Goal: Transaction & Acquisition: Book appointment/travel/reservation

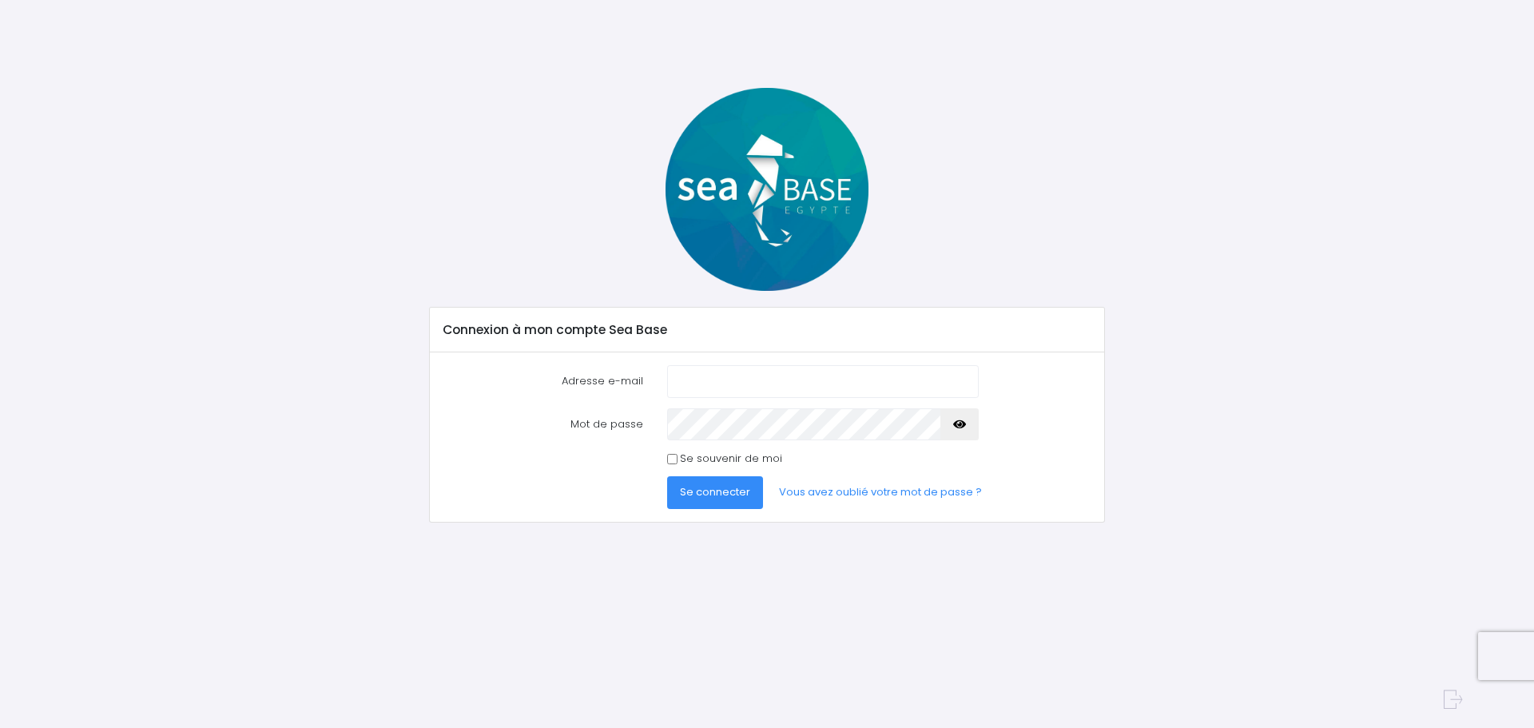
click at [702, 380] on input "Adresse e-mail" at bounding box center [823, 381] width 312 height 32
type input "olivier.ponge@gmail.com"
click at [667, 476] on button "Se connecter" at bounding box center [715, 492] width 96 height 32
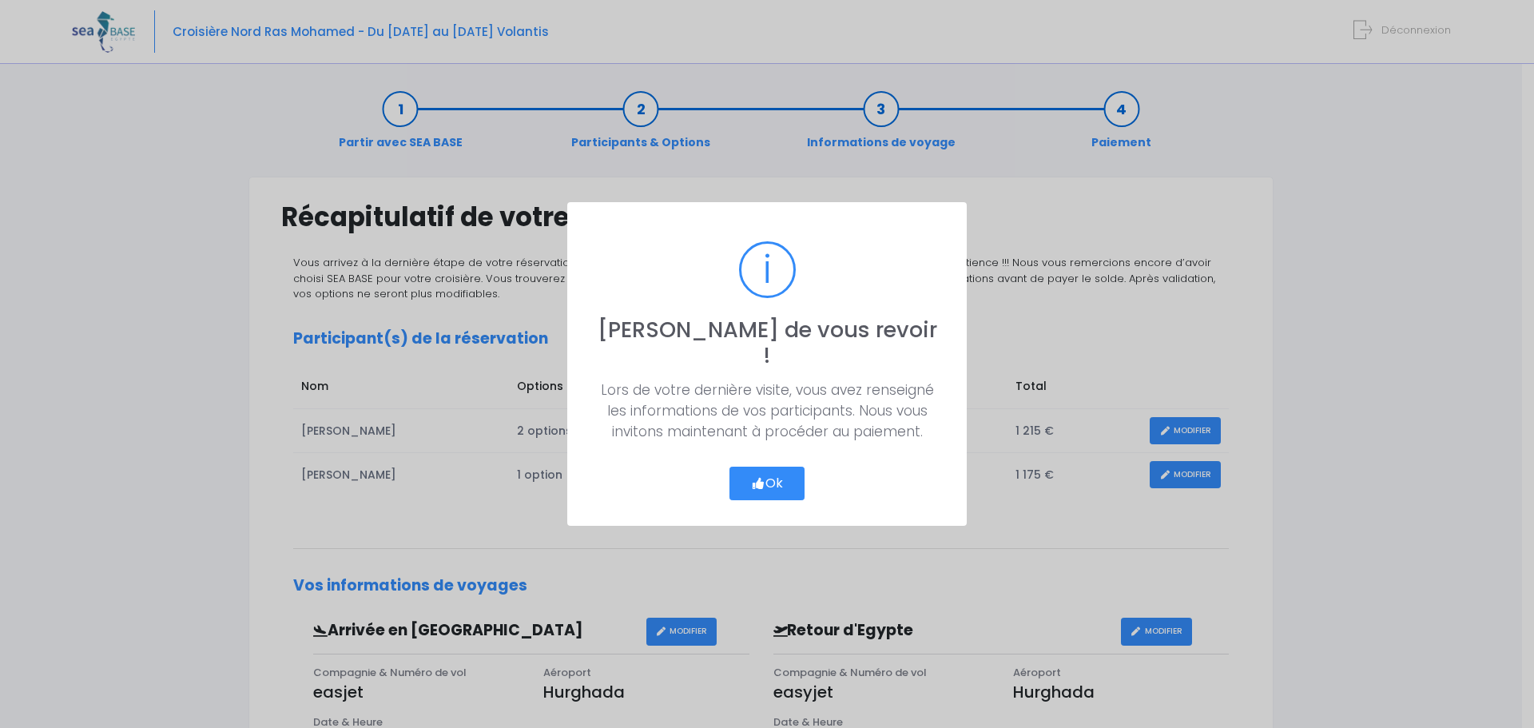
click at [755, 483] on icon "button" at bounding box center [758, 483] width 14 height 0
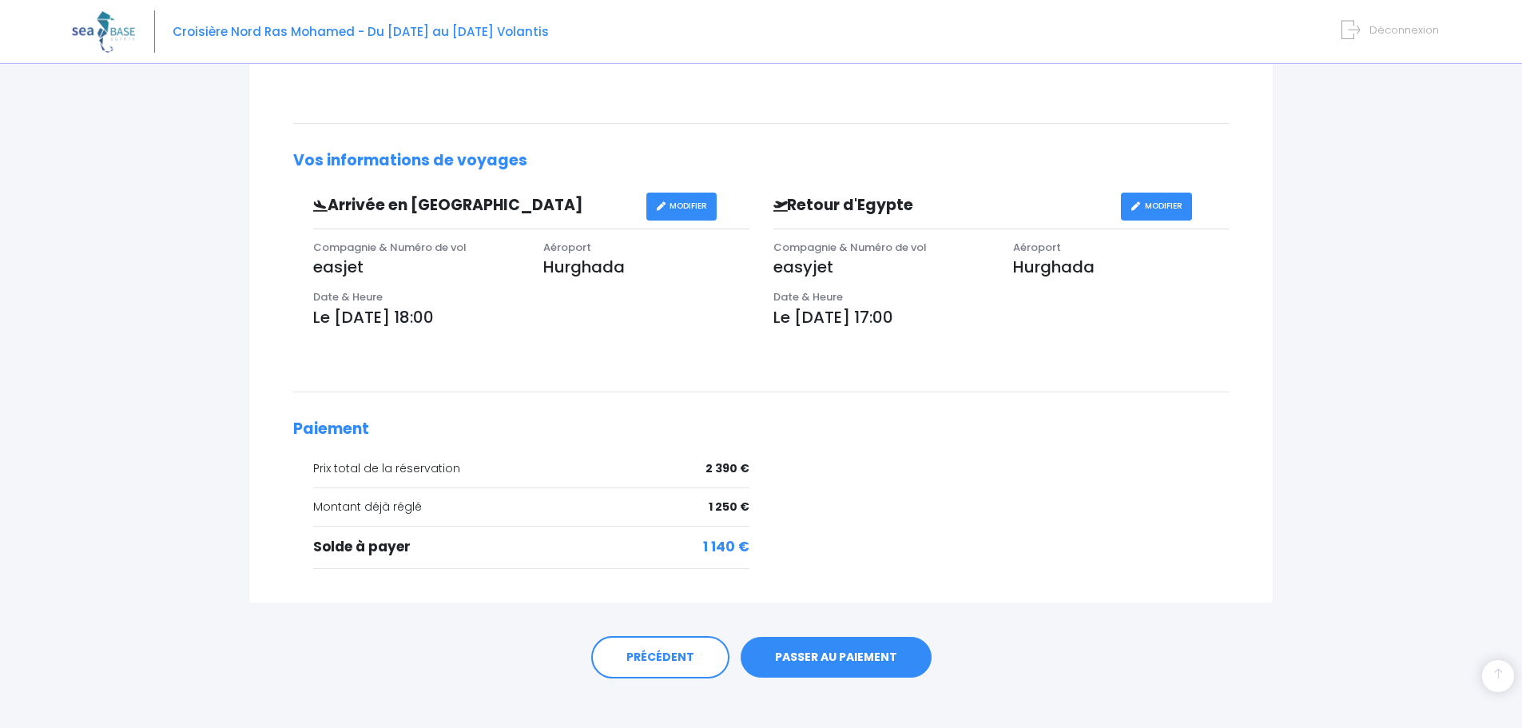
scroll to position [440, 0]
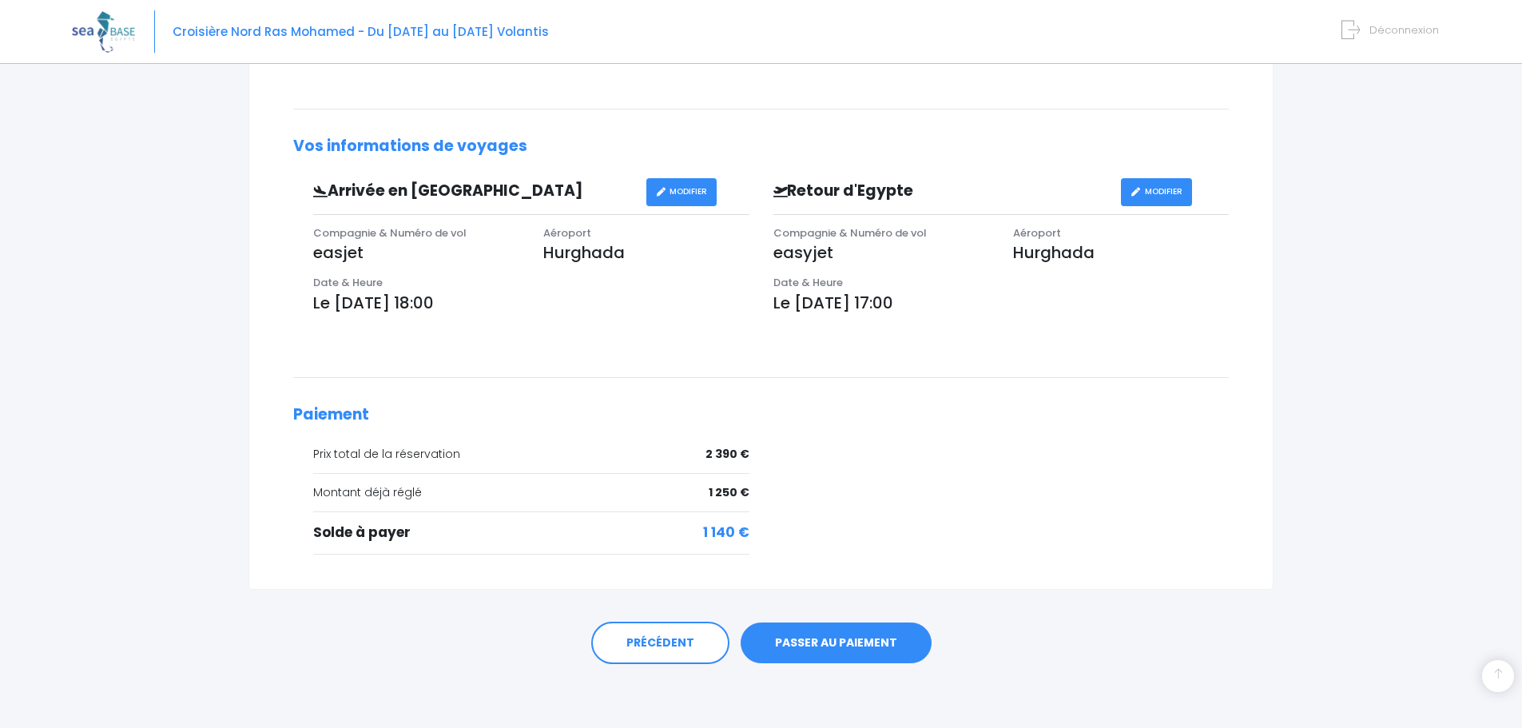
click at [826, 634] on link "PASSER AU PAIEMENT" at bounding box center [836, 643] width 191 height 42
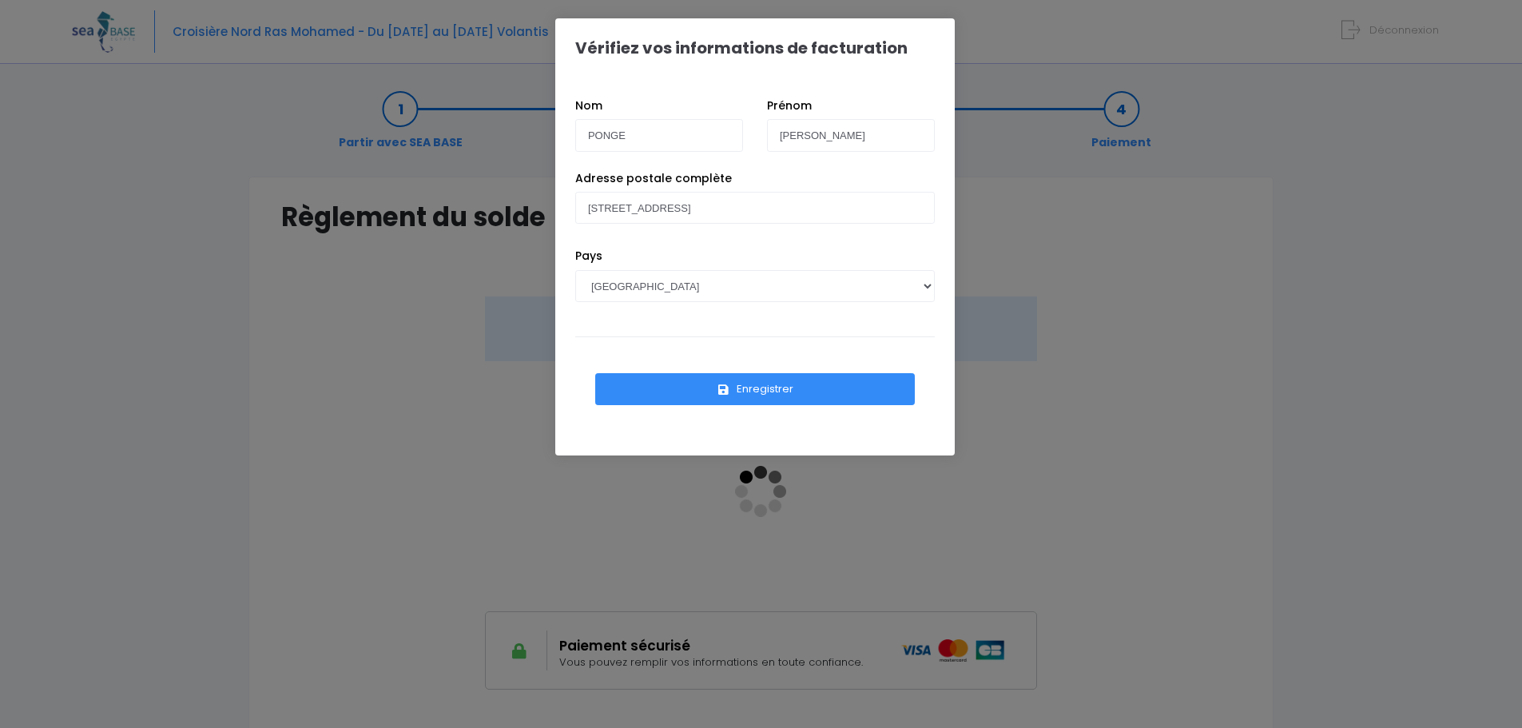
click at [678, 383] on button "Enregistrer" at bounding box center [755, 389] width 320 height 32
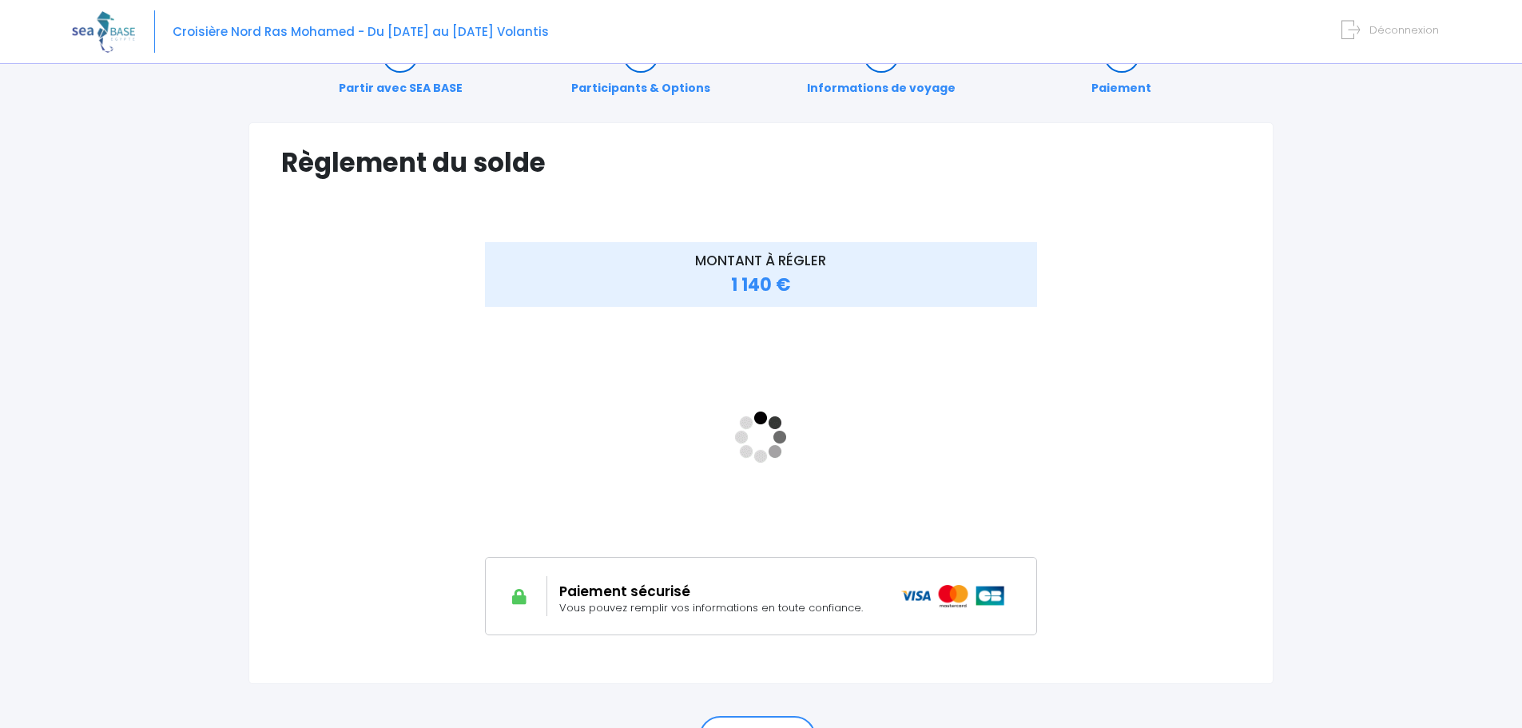
scroll to position [80, 0]
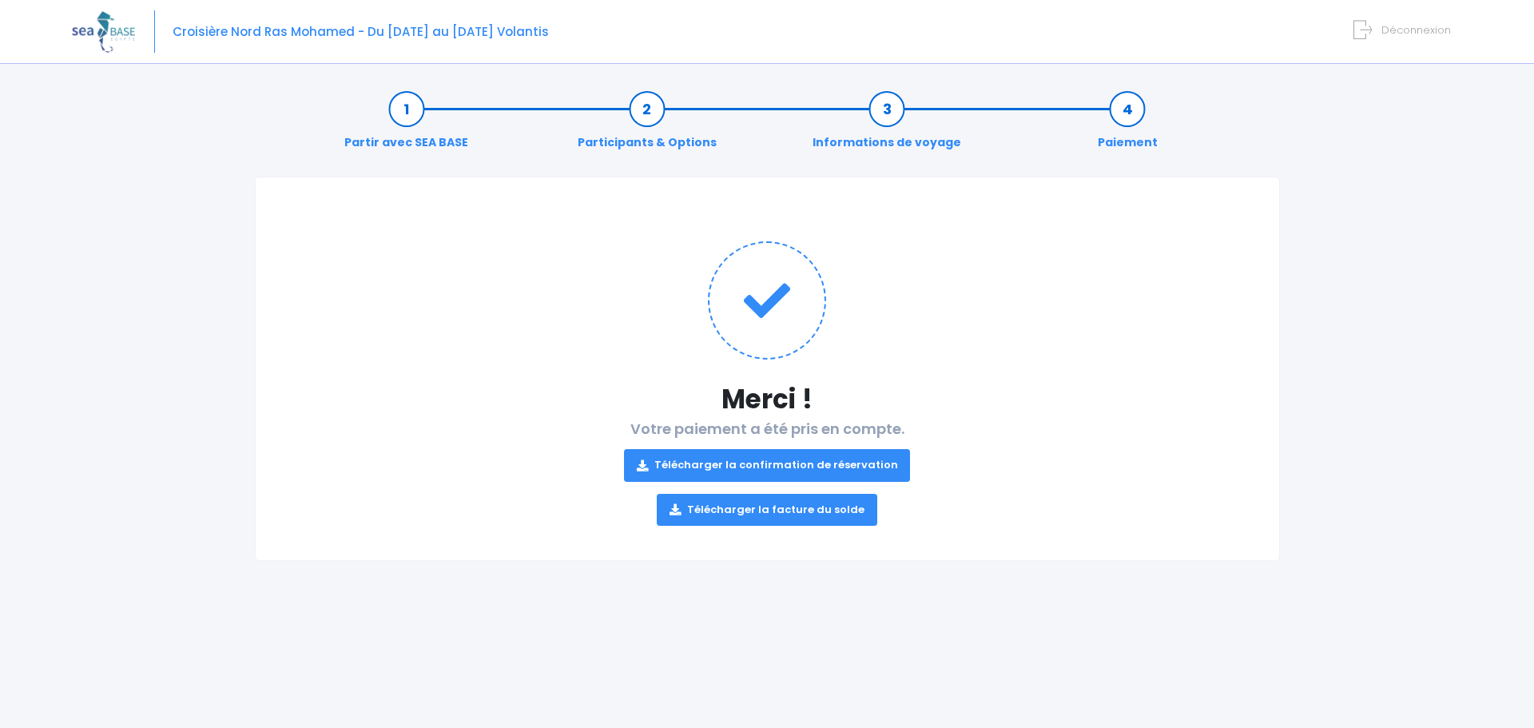
click at [92, 35] on img at bounding box center [103, 31] width 63 height 41
click at [219, 38] on span "Croisière Nord Ras Mohamed - Du [DATE] au [DATE] Volantis" at bounding box center [361, 31] width 376 height 17
click at [454, 32] on span "Croisière Nord Ras Mohamed - Du [DATE] au [DATE] Volantis" at bounding box center [361, 31] width 376 height 17
click at [1423, 29] on span "Déconnexion" at bounding box center [1417, 29] width 70 height 15
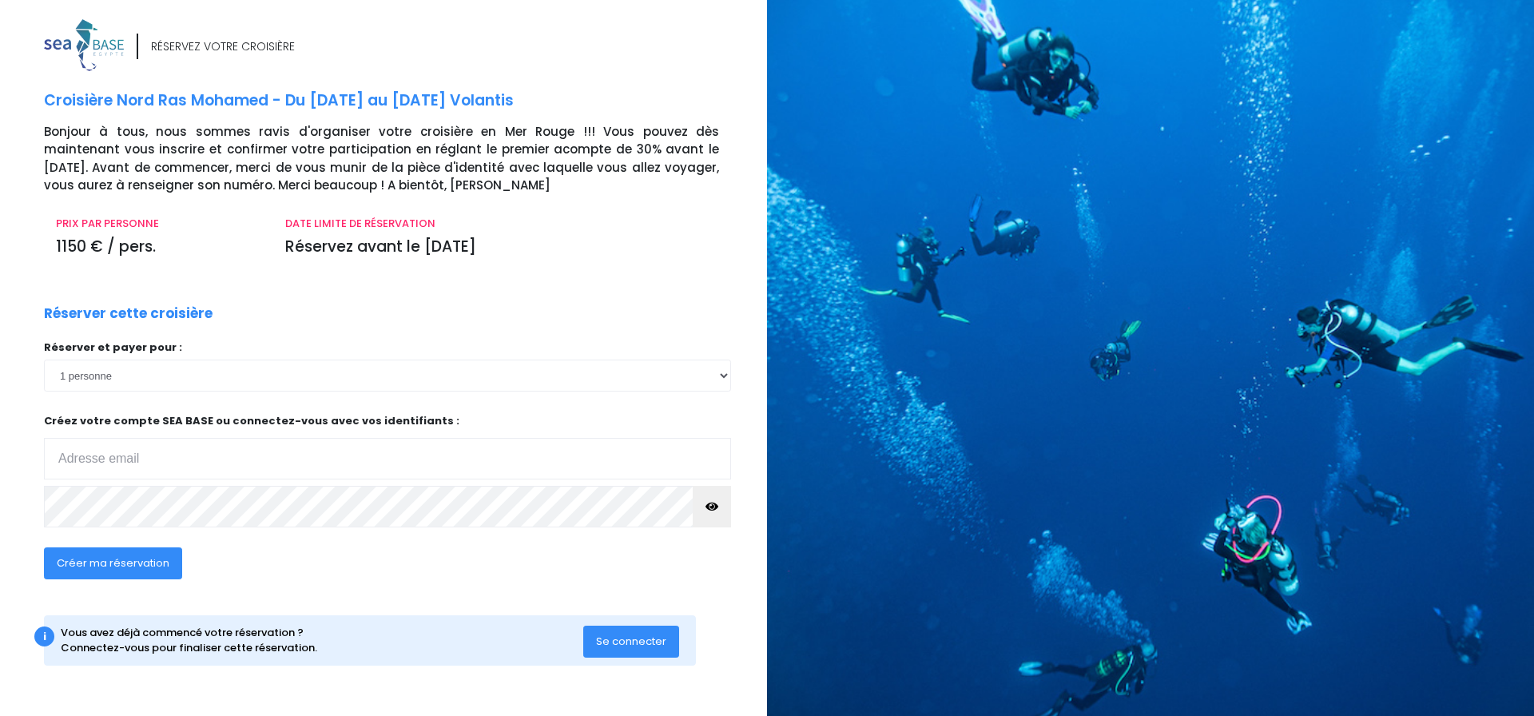
click at [614, 638] on span "Se connecter" at bounding box center [631, 641] width 70 height 15
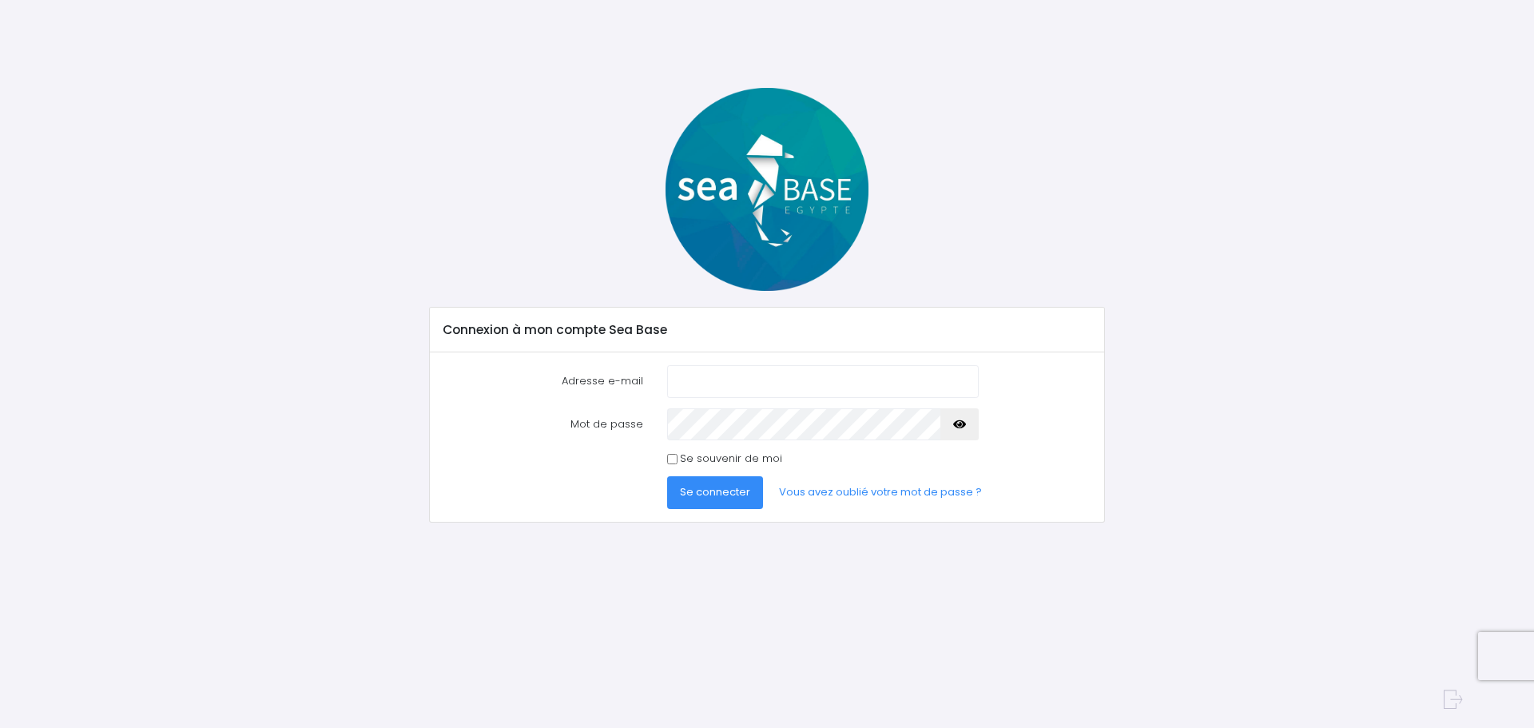
click at [734, 384] on input "Adresse e-mail" at bounding box center [823, 381] width 312 height 32
type input "olivier.ponge@gmail.com"
click at [667, 476] on button "Se connecter" at bounding box center [715, 492] width 96 height 32
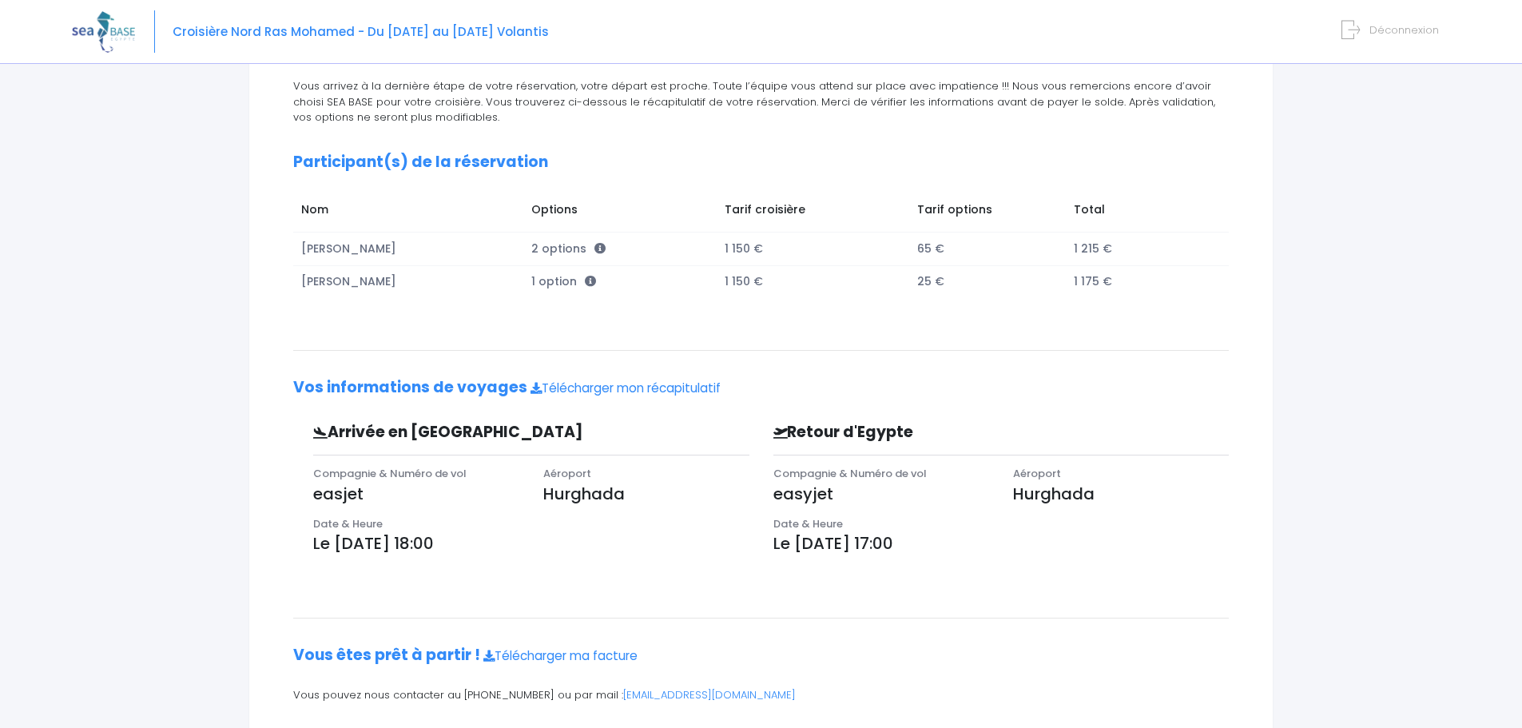
scroll to position [148, 0]
